Goal: Information Seeking & Learning: Learn about a topic

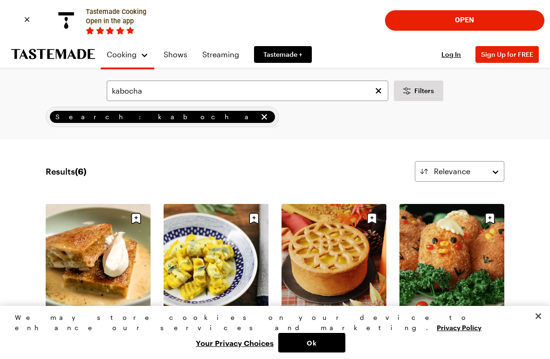
click at [480, 24] on button "Open" at bounding box center [464, 21] width 148 height 20
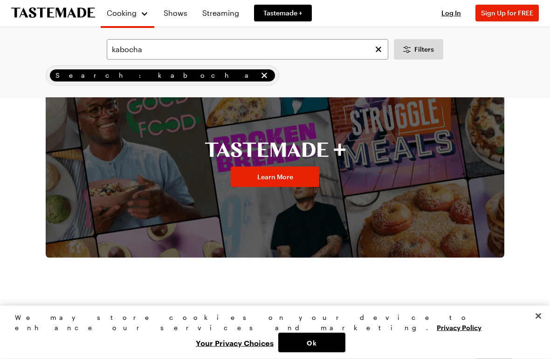
scroll to position [435, 0]
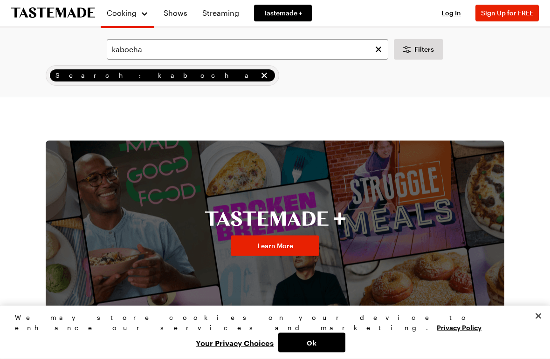
click at [284, 245] on span "Learn More" at bounding box center [275, 245] width 36 height 9
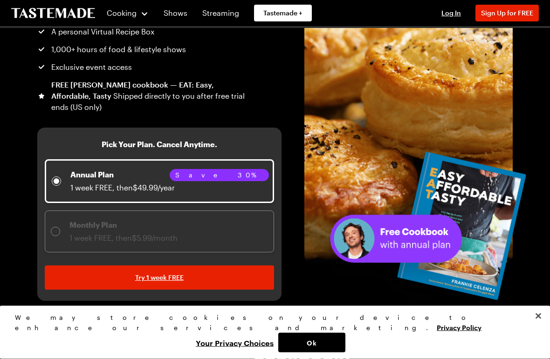
scroll to position [136, 0]
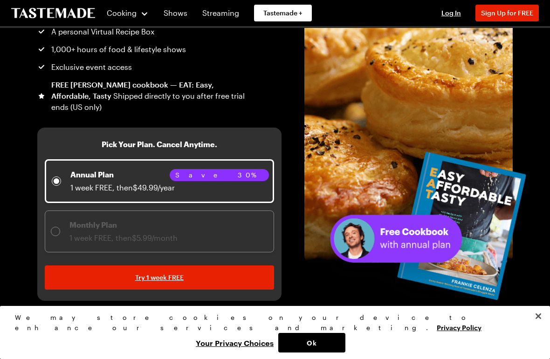
click at [538, 327] on button "Close" at bounding box center [538, 316] width 20 height 20
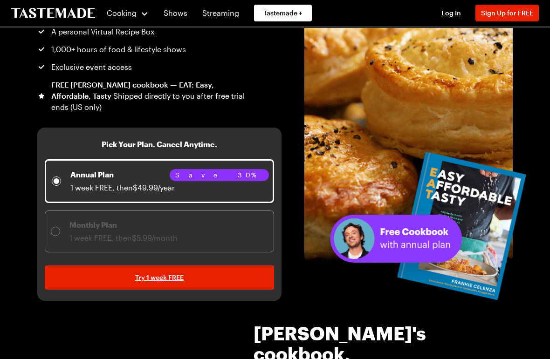
scroll to position [78, 0]
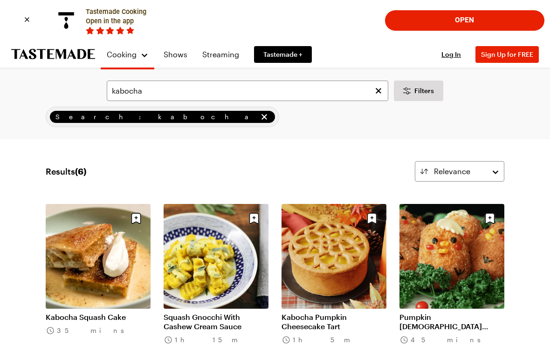
click at [480, 18] on button "Open" at bounding box center [464, 21] width 148 height 20
